Goal: Task Accomplishment & Management: Complete application form

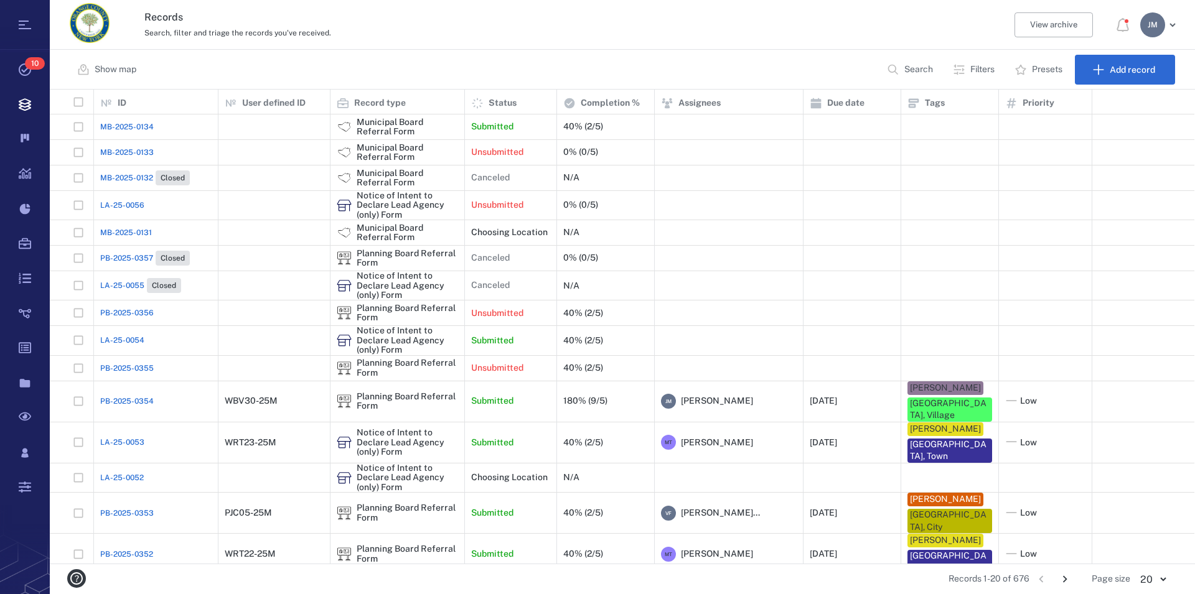
click at [982, 69] on p "Filters" at bounding box center [982, 69] width 24 height 12
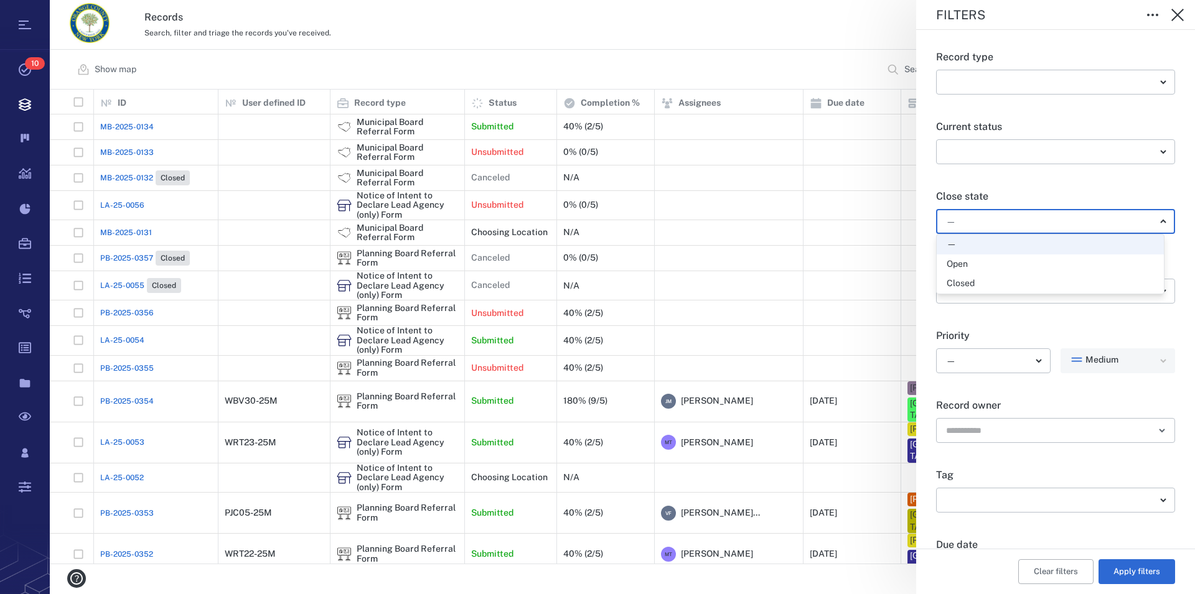
click at [980, 227] on body "Tasks 10 Records Boards Dashboard Reports Record types Guide steps Rules Form b…" at bounding box center [597, 297] width 1195 height 594
click at [968, 261] on div "Open" at bounding box center [1050, 264] width 207 height 12
type input "*****"
click at [1132, 576] on button "Apply filters" at bounding box center [1136, 572] width 77 height 25
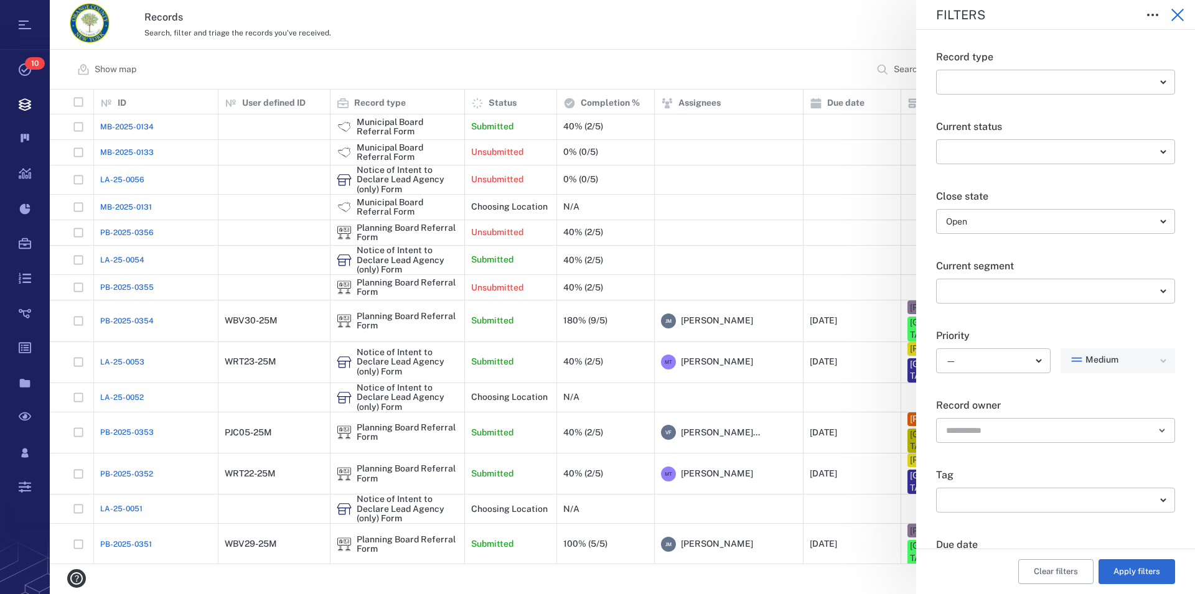
click at [1182, 10] on icon "button" at bounding box center [1177, 15] width 12 height 12
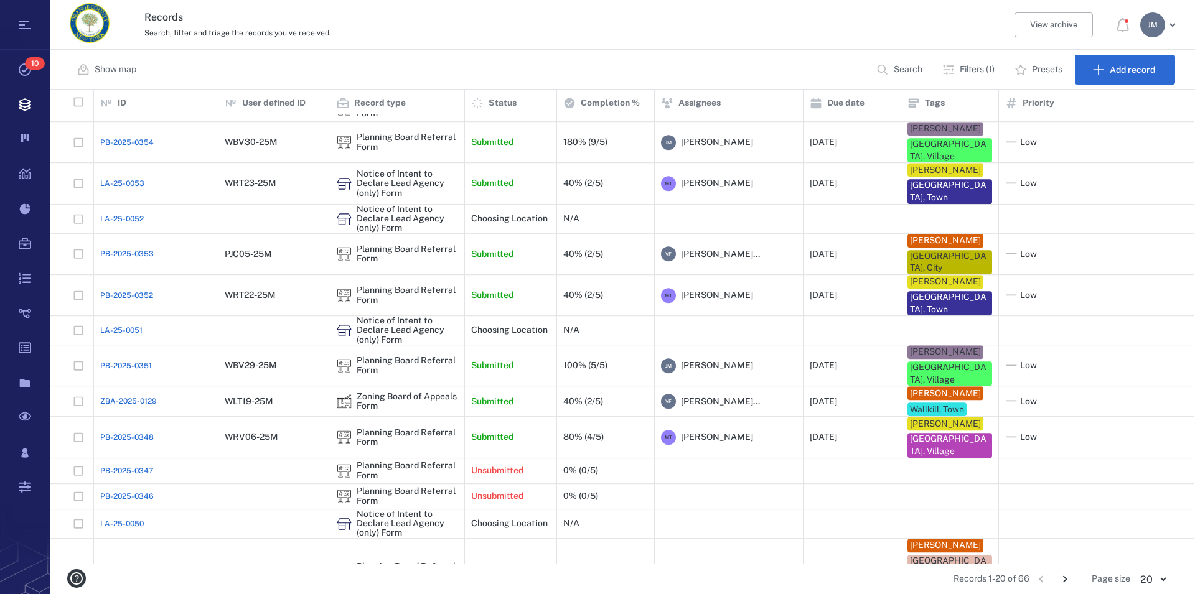
scroll to position [184, 0]
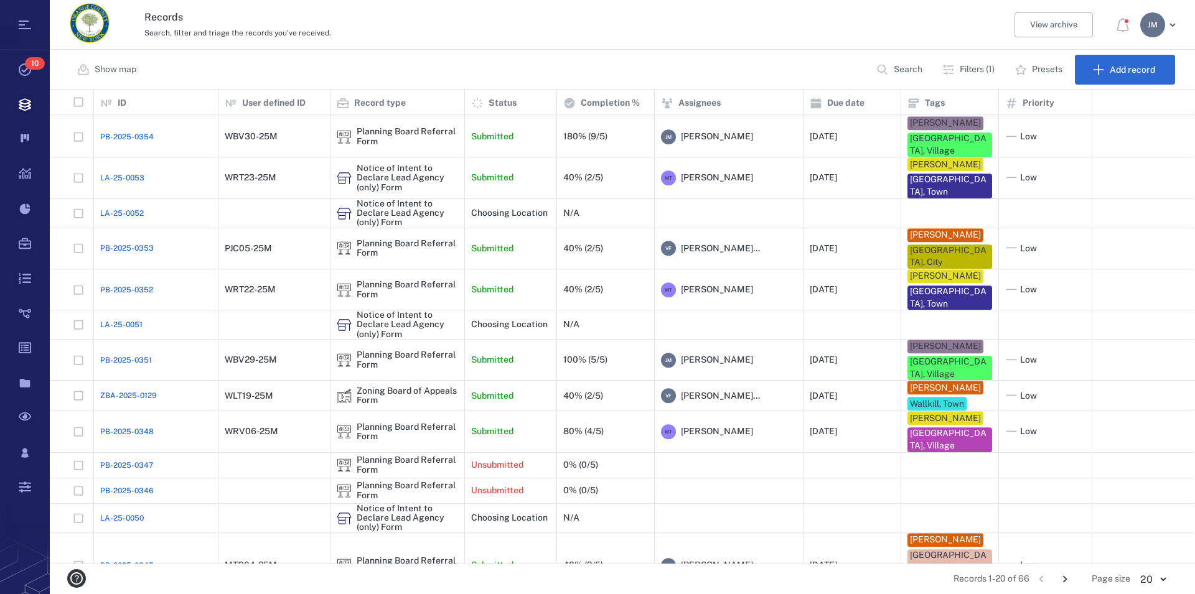
click at [1063, 575] on icon "Go to next page" at bounding box center [1065, 580] width 14 height 14
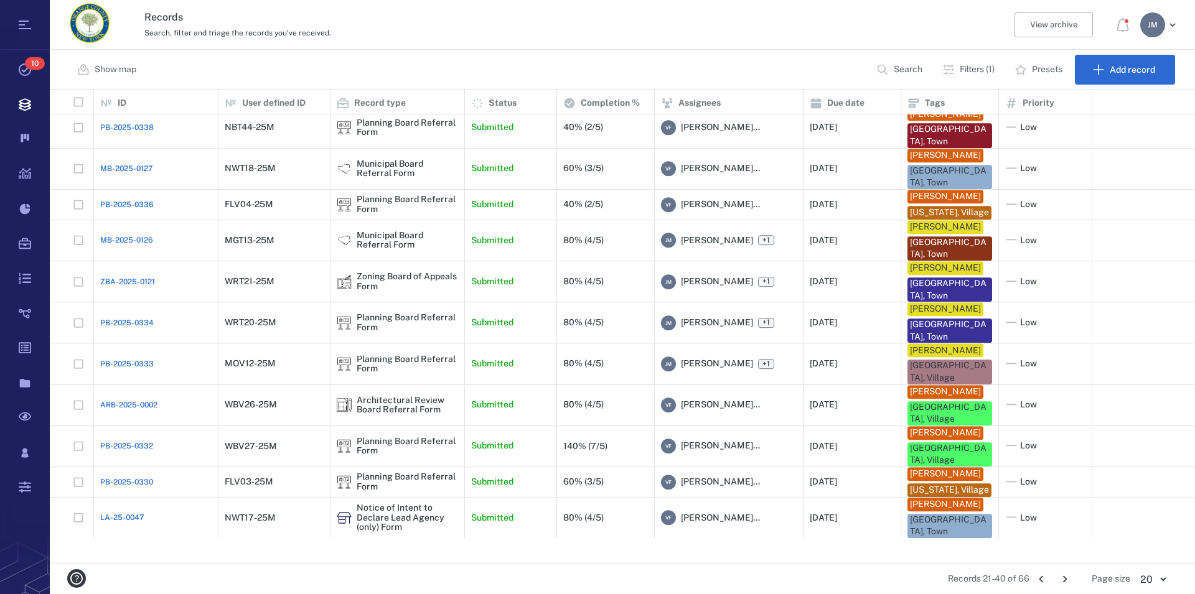
scroll to position [306, 0]
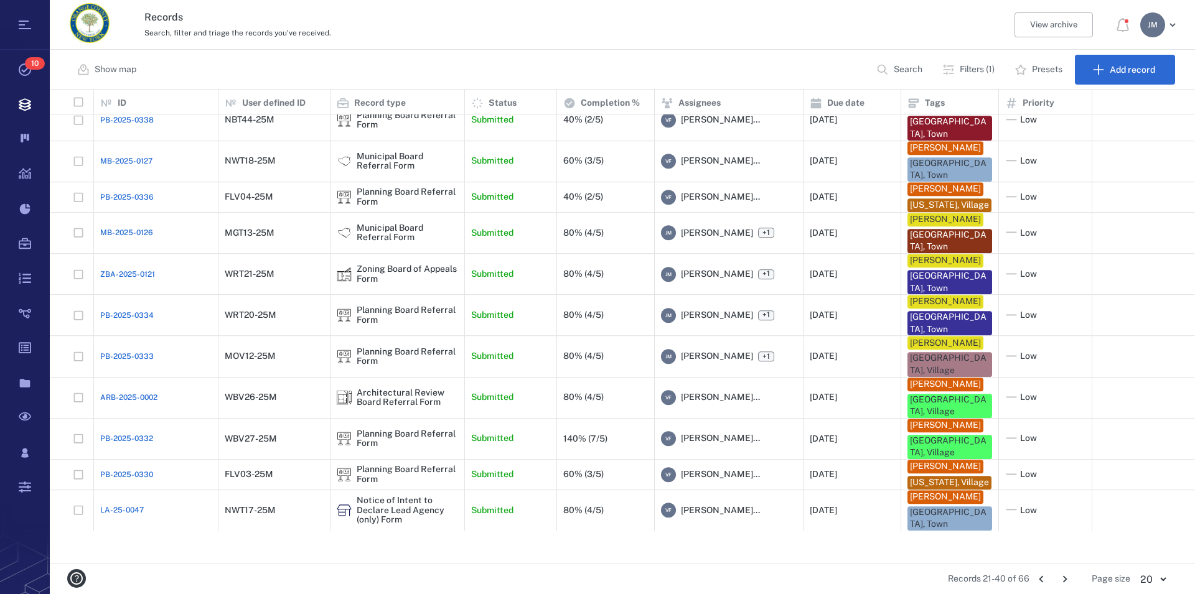
click at [1064, 578] on icon "Go to next page" at bounding box center [1065, 580] width 14 height 14
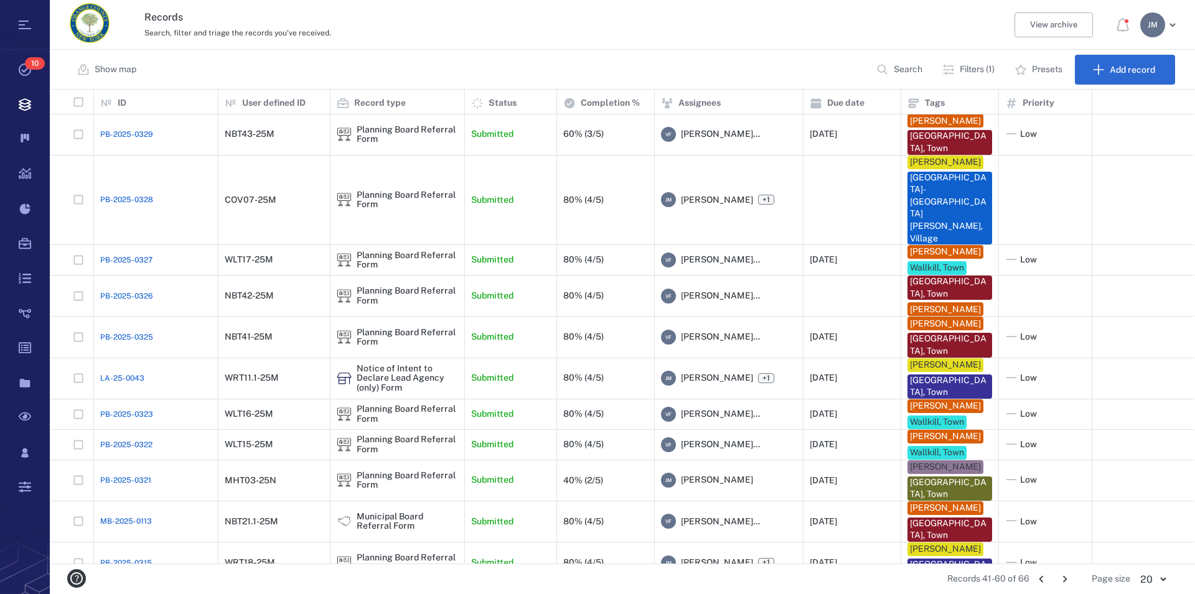
scroll to position [0, 0]
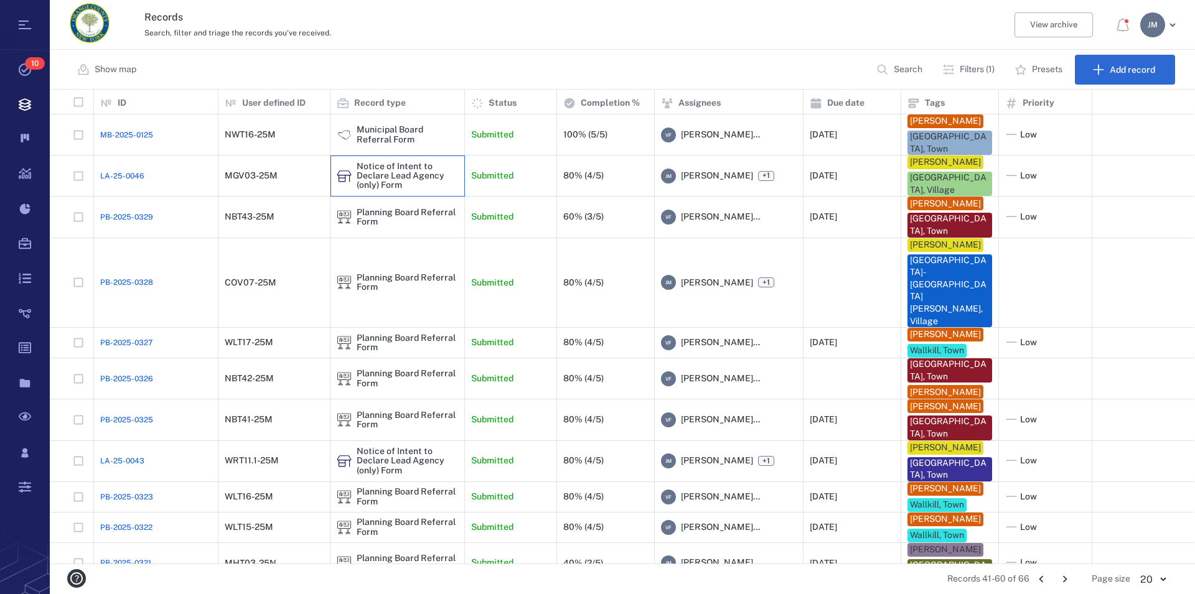
click at [388, 187] on div "Notice of Intent to Declare Lead Agency (only) Form" at bounding box center [407, 176] width 101 height 29
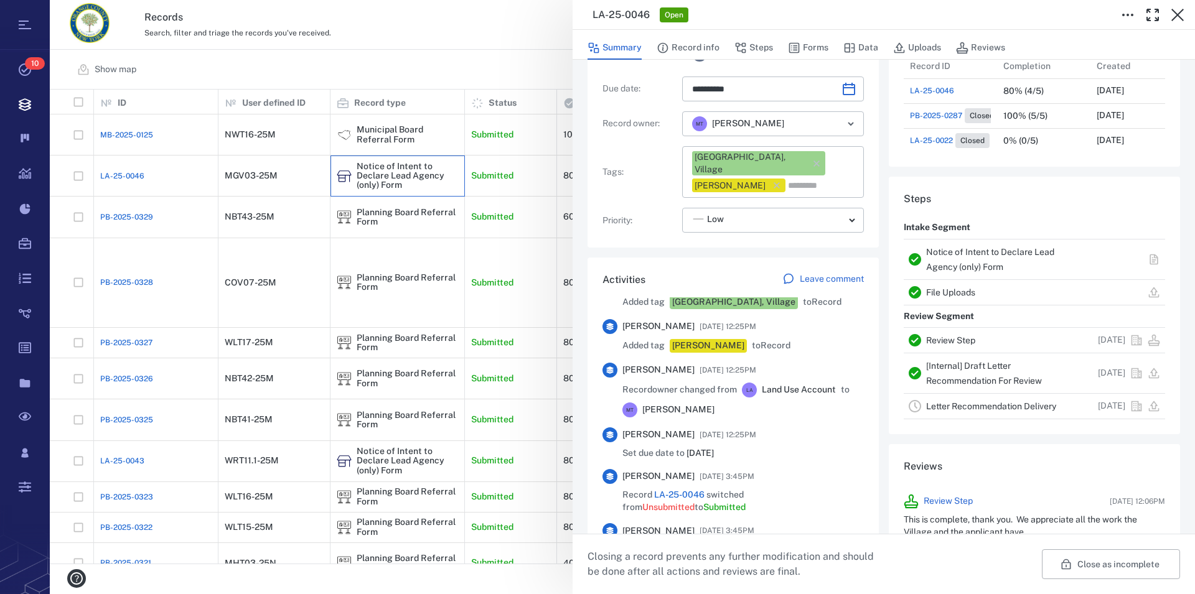
scroll to position [568, 0]
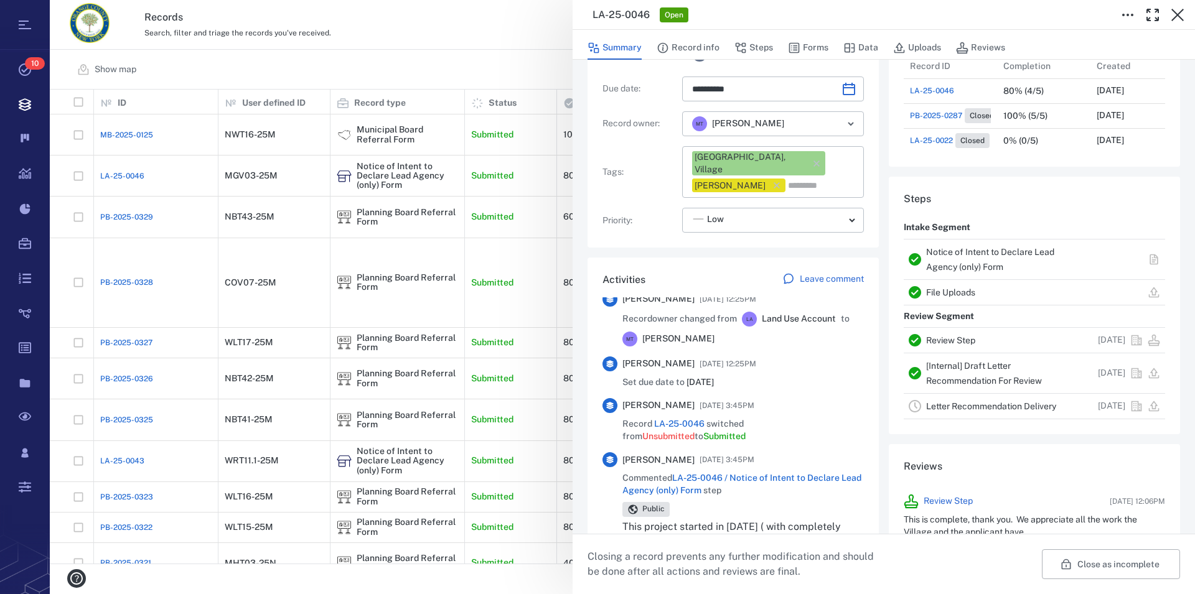
click at [970, 261] on div "Notice of Intent to Declare Lead Agency (only) Form" at bounding box center [1003, 260] width 154 height 30
click at [952, 262] on div "Notice of Intent to Declare Lead Agency (only) Form" at bounding box center [1003, 260] width 154 height 30
click at [955, 265] on link "Notice of Intent to Declare Lead Agency (only) Form" at bounding box center [990, 259] width 128 height 25
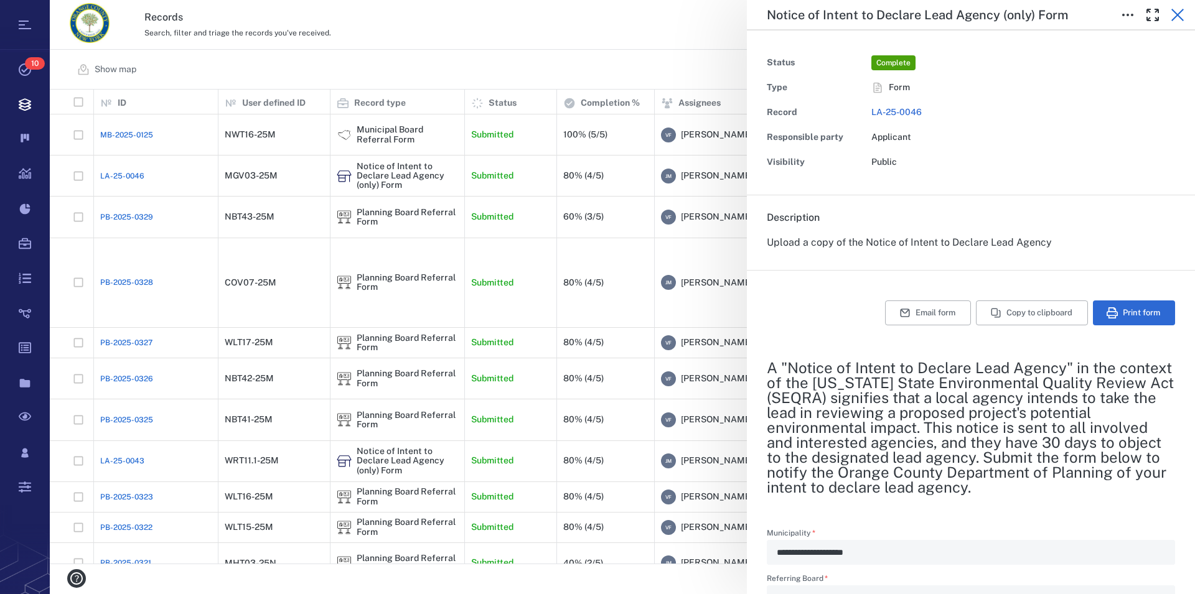
click at [1182, 17] on icon "button" at bounding box center [1177, 14] width 15 height 15
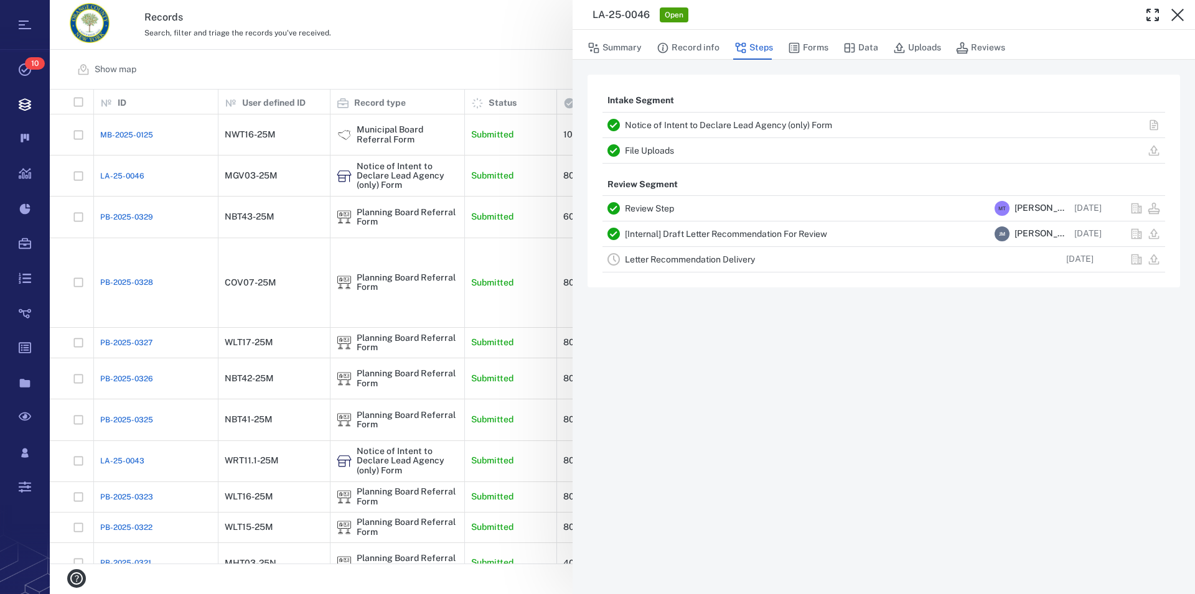
scroll to position [464, 1134]
click at [701, 122] on link "Notice of Intent to Declare Lead Agency (only) Form" at bounding box center [728, 125] width 207 height 10
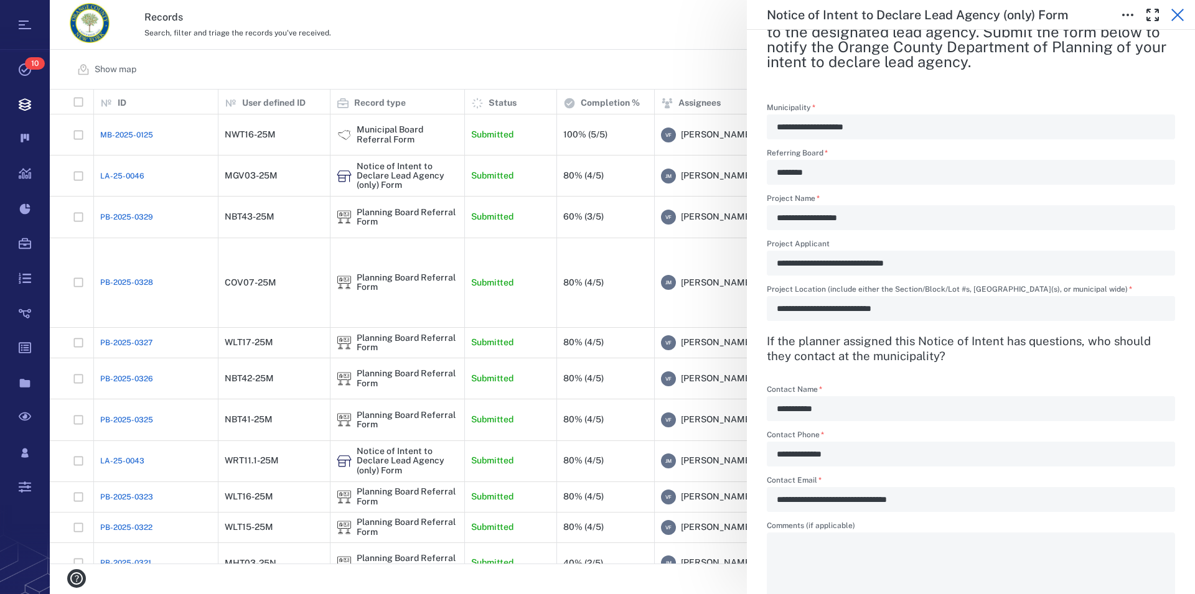
click at [1178, 13] on icon "button" at bounding box center [1177, 14] width 15 height 15
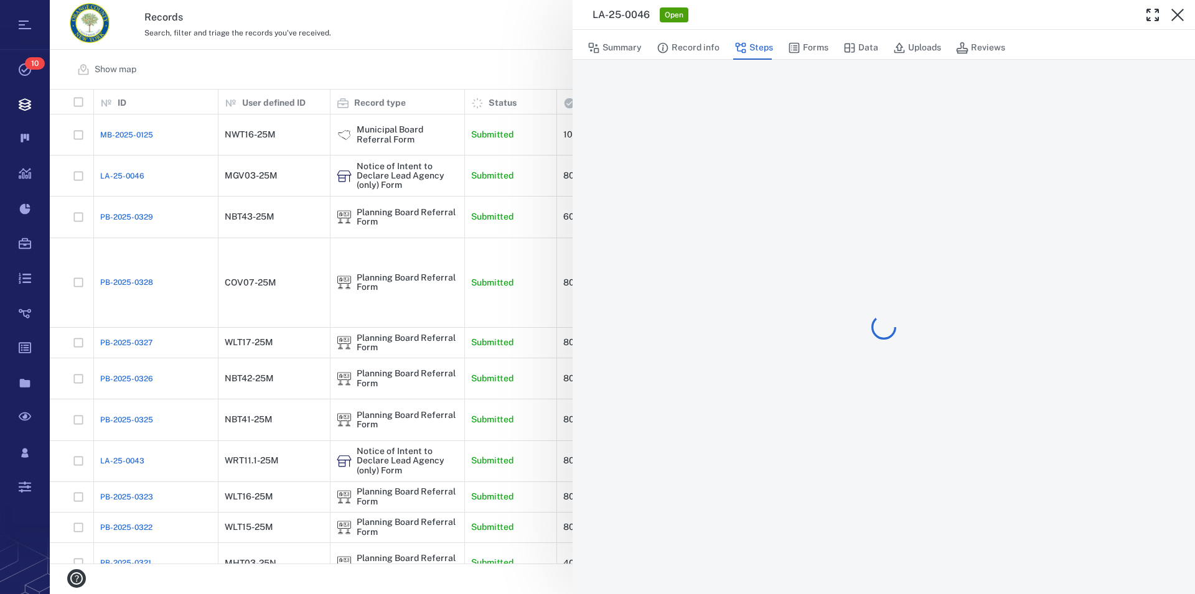
click at [1178, 13] on icon "button" at bounding box center [1177, 14] width 15 height 15
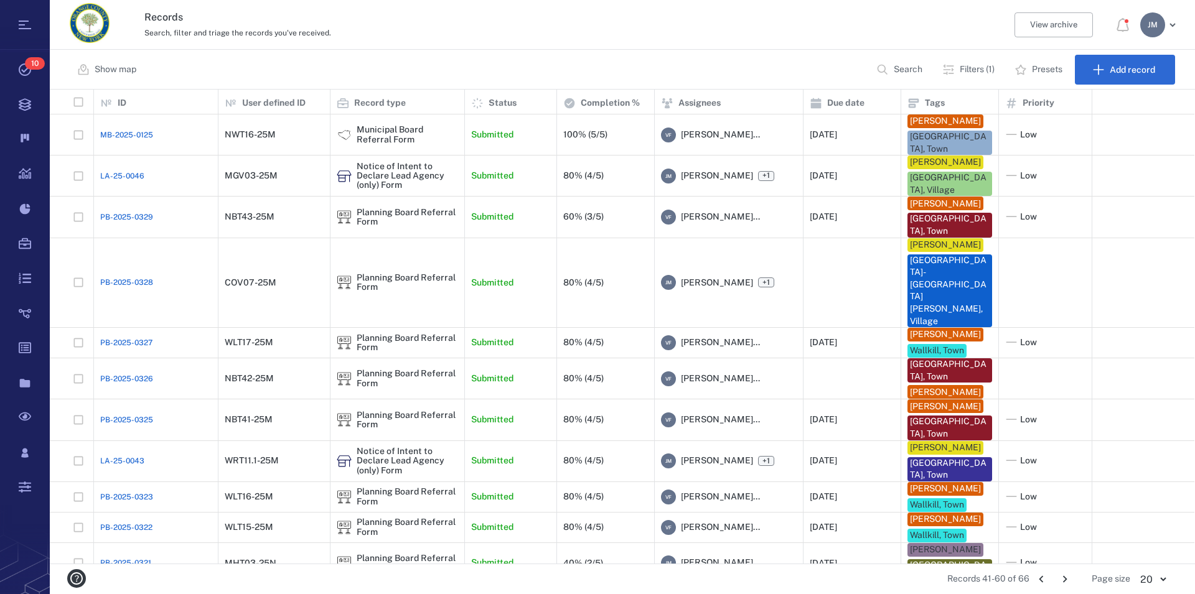
click at [1039, 575] on icon "Go to previous page" at bounding box center [1041, 580] width 14 height 14
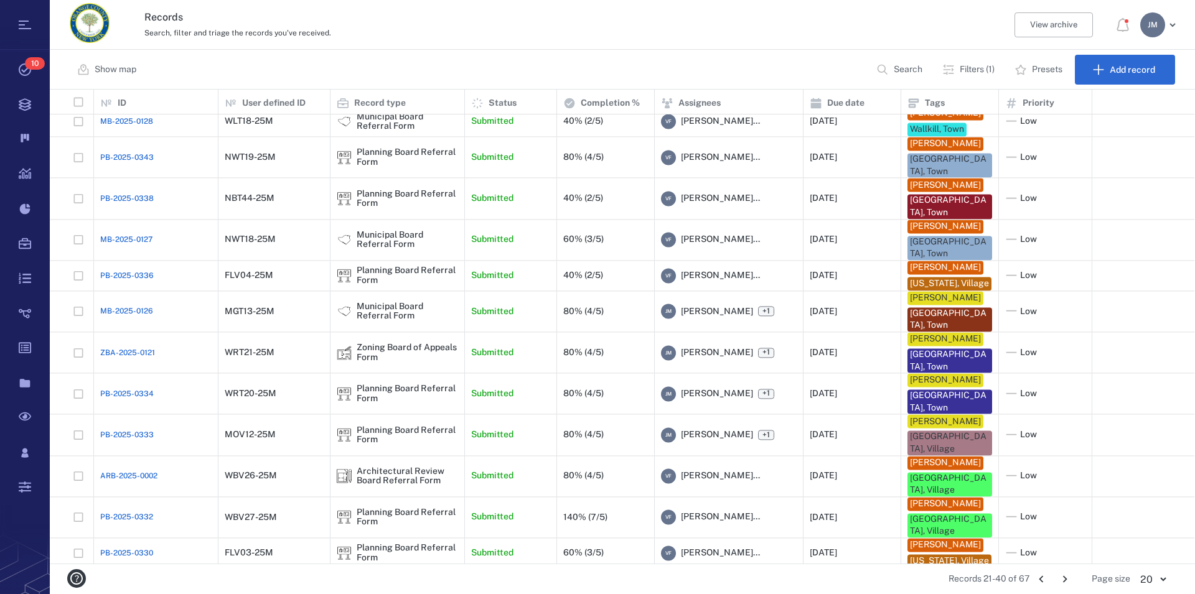
scroll to position [187, 0]
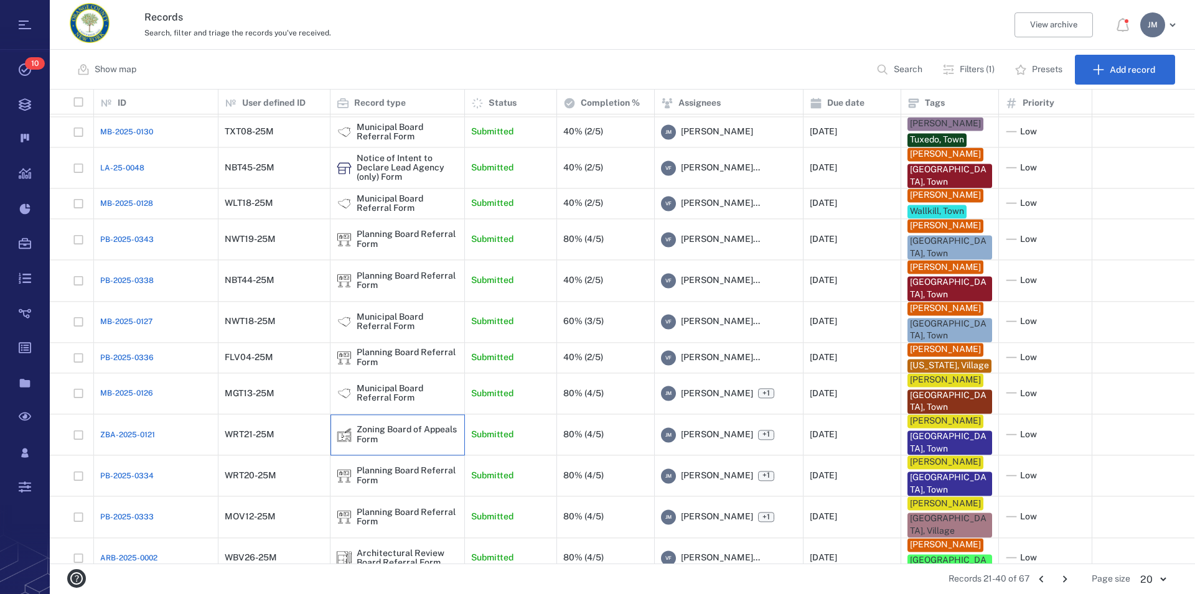
click at [386, 445] on div "Zoning Board of Appeals Form" at bounding box center [407, 435] width 101 height 19
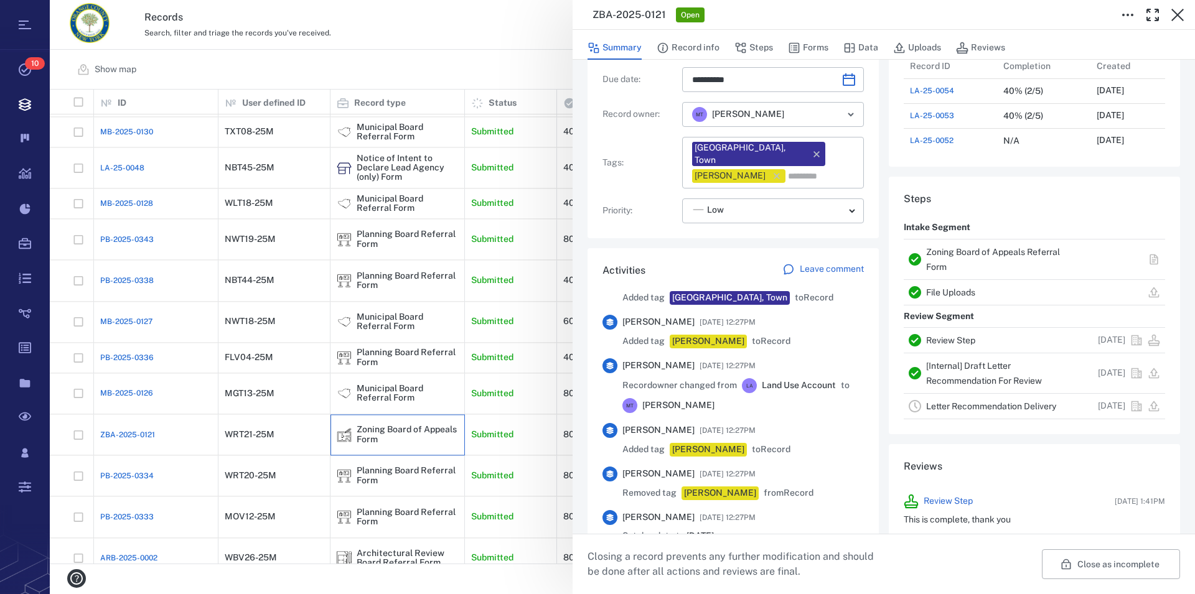
scroll to position [568, 0]
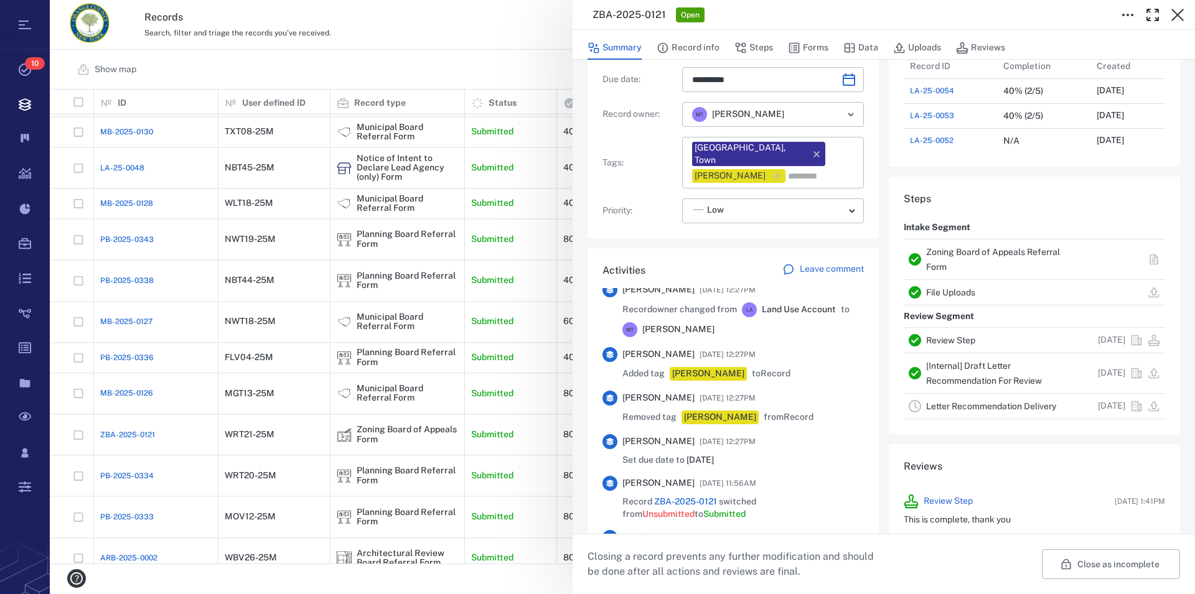
click at [968, 253] on link "Zoning Board of Appeals Referral Form" at bounding box center [993, 259] width 134 height 25
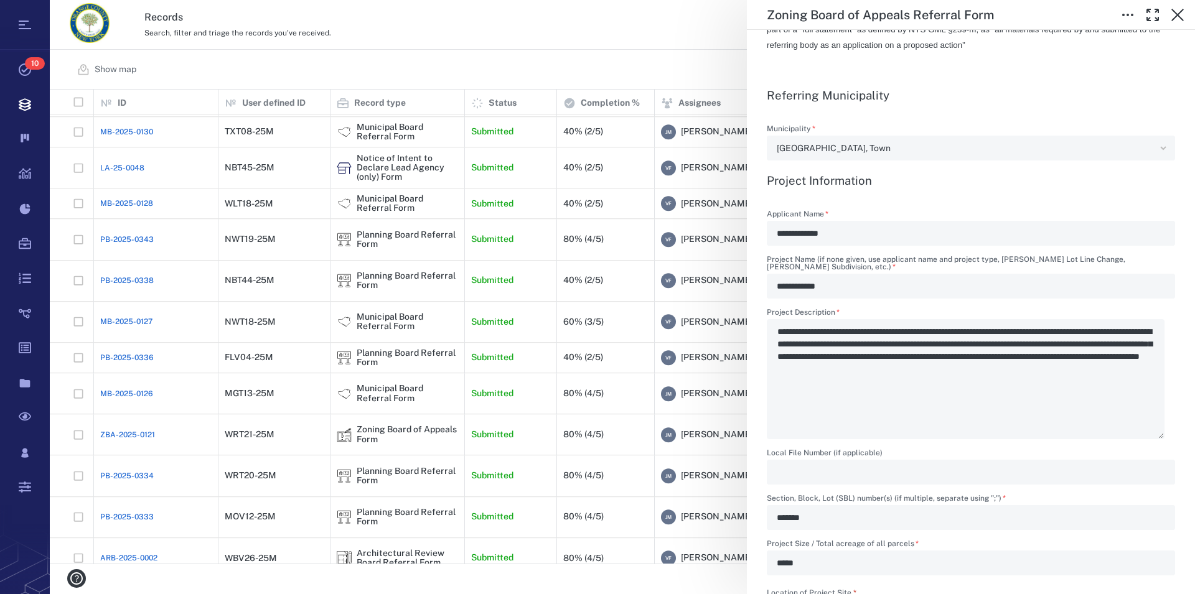
scroll to position [497, 0]
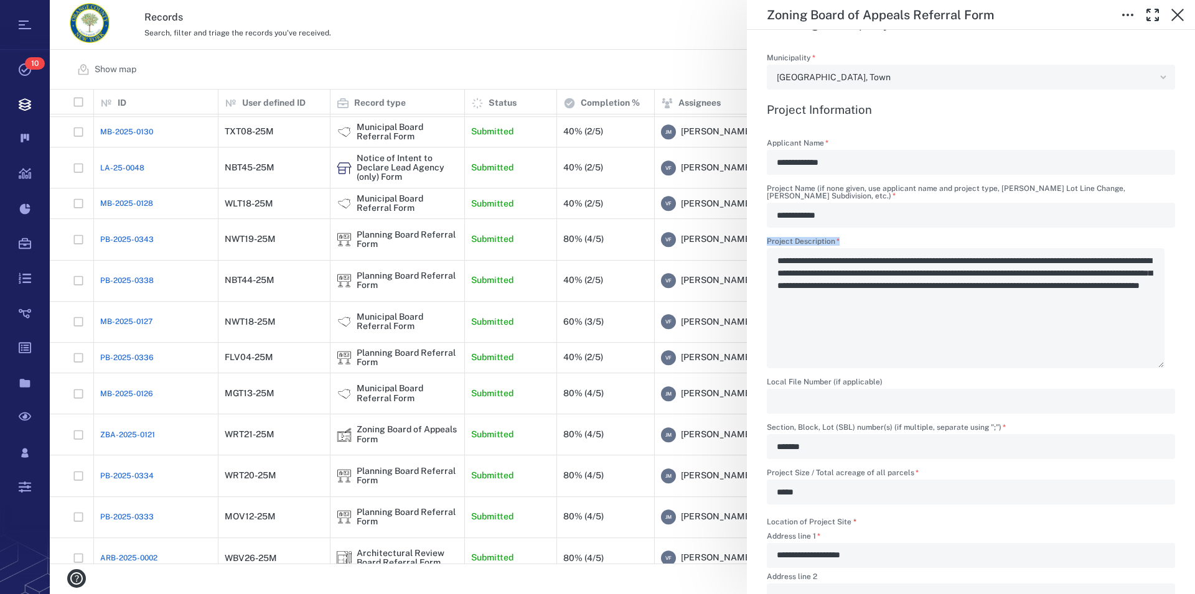
drag, startPoint x: 784, startPoint y: 263, endPoint x: 817, endPoint y: 266, distance: 33.1
click at [817, 266] on div "**********" at bounding box center [971, 303] width 408 height 131
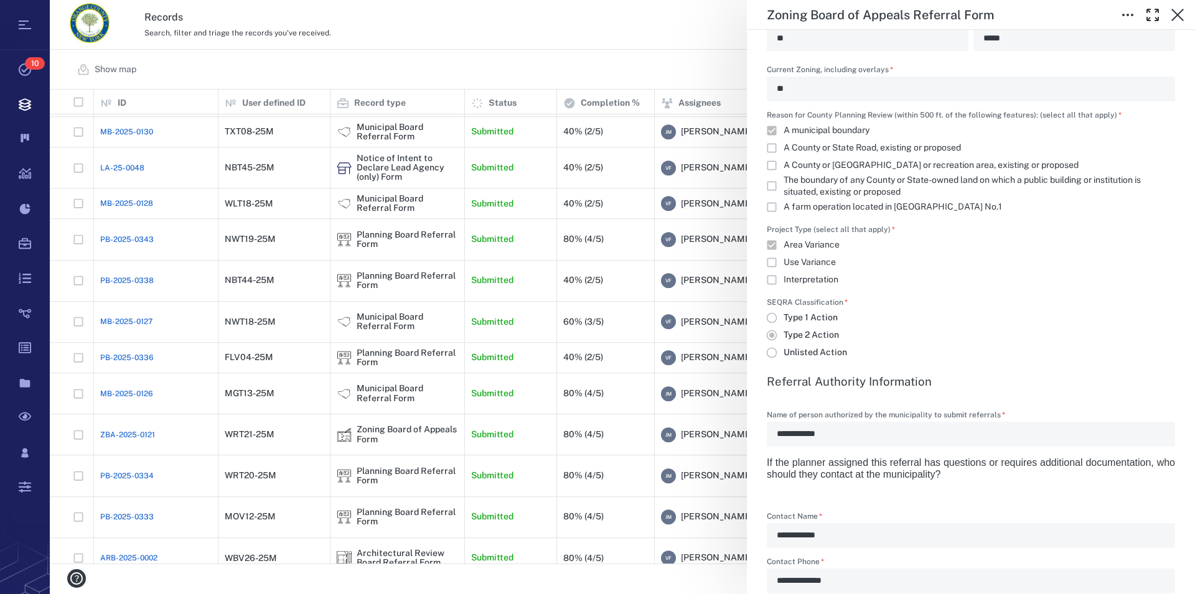
scroll to position [709, 0]
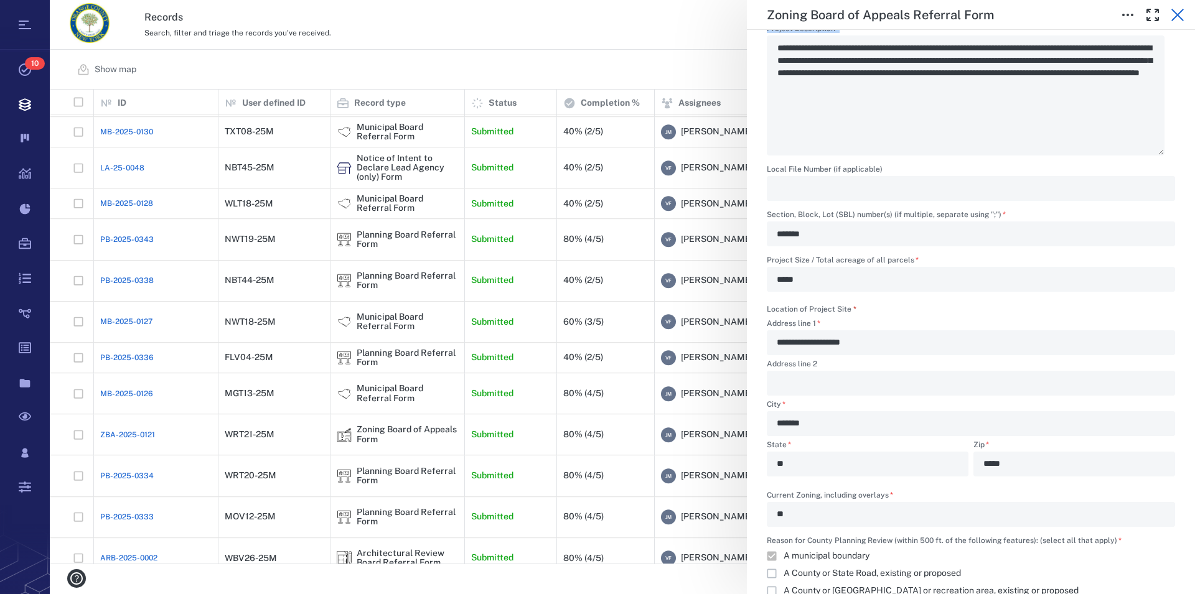
click at [1175, 11] on icon "button" at bounding box center [1177, 14] width 15 height 15
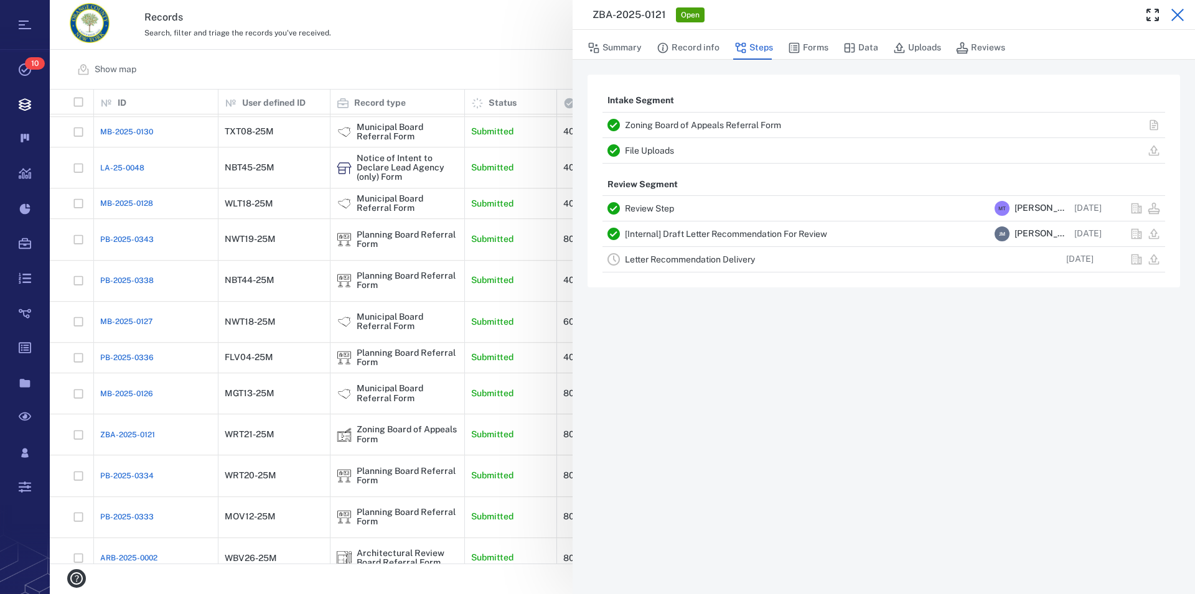
click at [1176, 11] on icon "button" at bounding box center [1177, 14] width 15 height 15
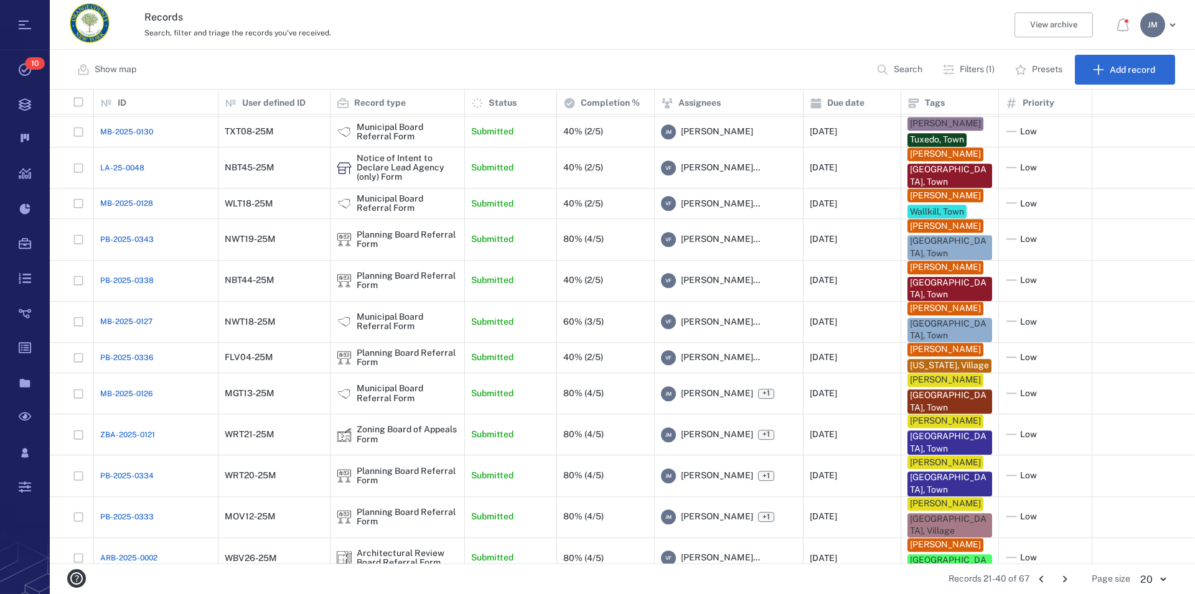
click at [1150, 32] on div "[PERSON_NAME]" at bounding box center [1152, 24] width 25 height 25
click at [1100, 111] on span "Log out" at bounding box center [1087, 108] width 30 height 12
